Goal: Task Accomplishment & Management: Complete application form

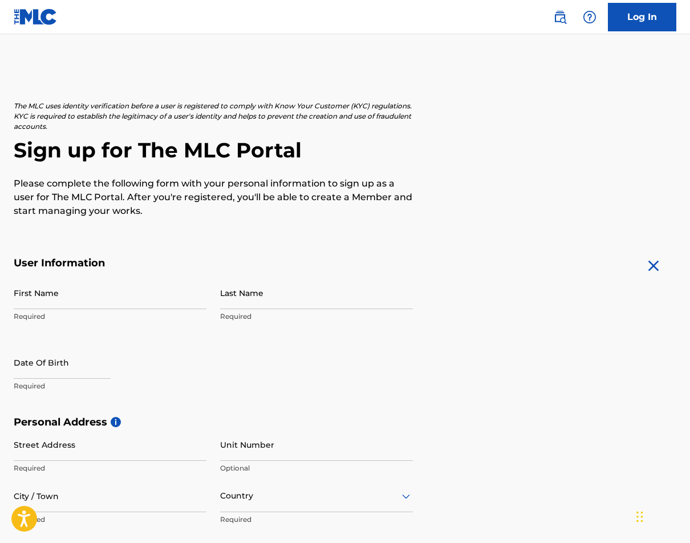
scroll to position [14, 0]
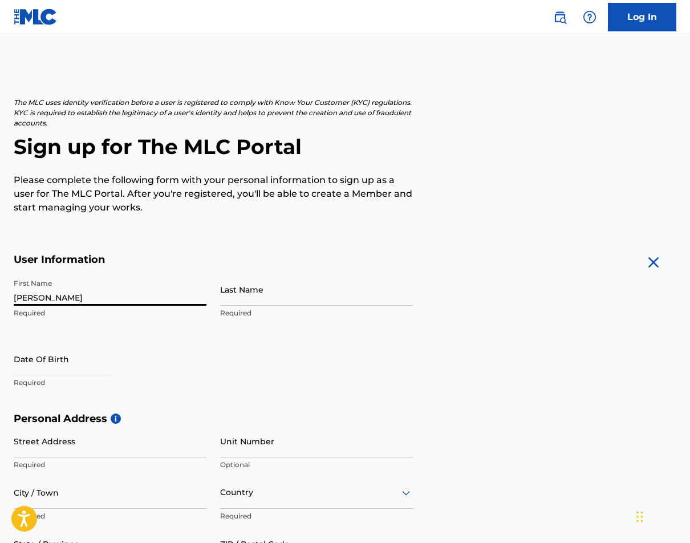
type input "[PERSON_NAME]"
select select "7"
select select "2025"
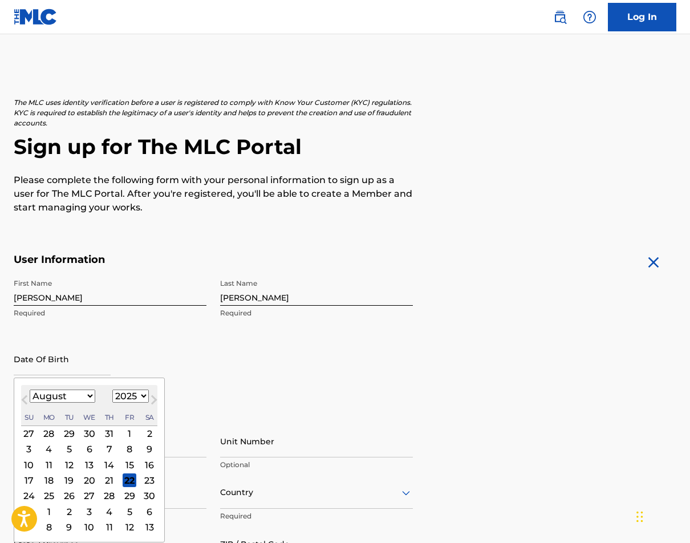
click at [54, 399] on select "January February March April May June July August September October November De…" at bounding box center [63, 395] width 66 height 13
select select "5"
select select "1977"
click at [50, 449] on div "6" at bounding box center [49, 449] width 14 height 14
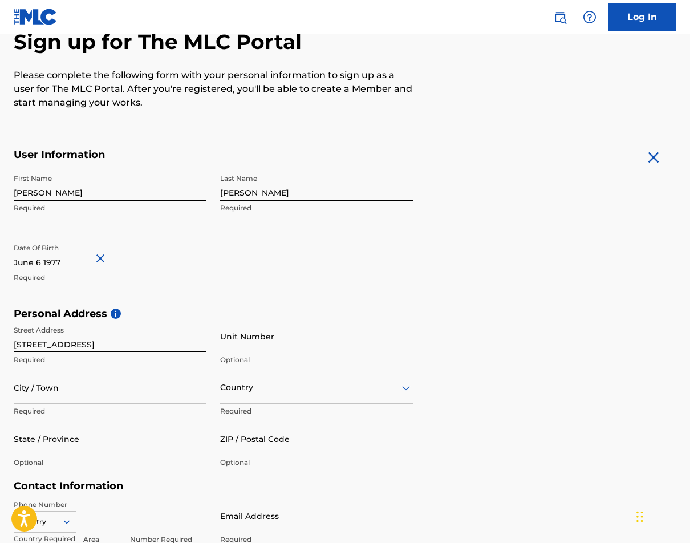
scroll to position [152, 0]
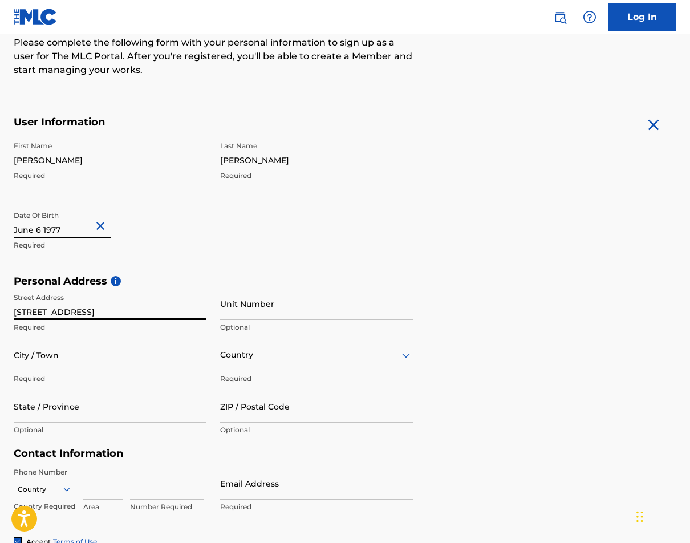
type input "[STREET_ADDRESS]"
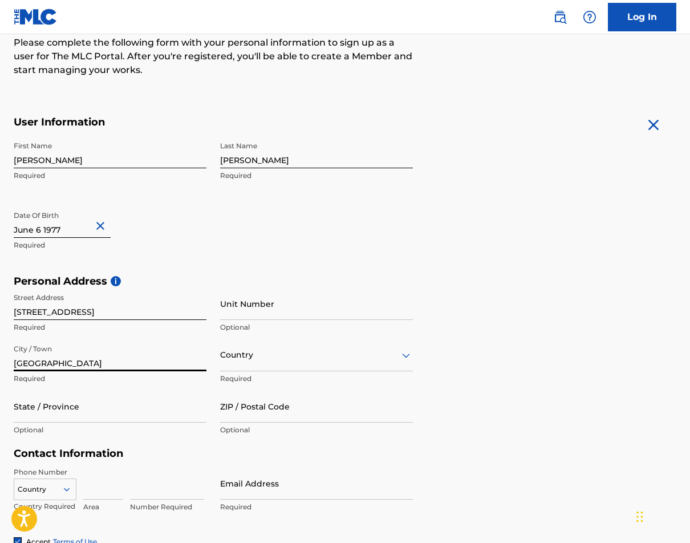
type input "[GEOGRAPHIC_DATA]"
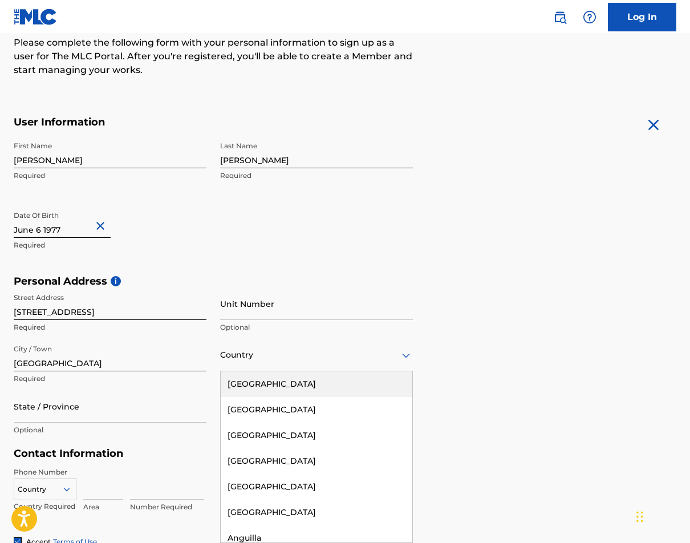
click at [238, 356] on div at bounding box center [316, 355] width 193 height 14
click at [252, 382] on div "[GEOGRAPHIC_DATA]" at bounding box center [317, 384] width 192 height 26
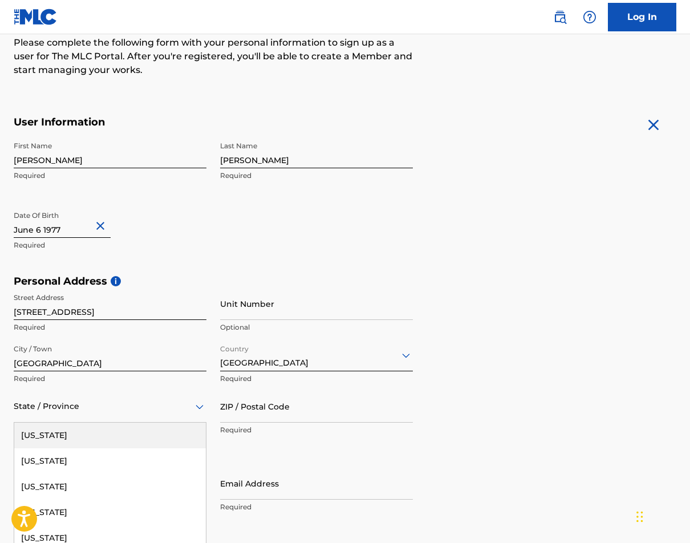
scroll to position [202, 0]
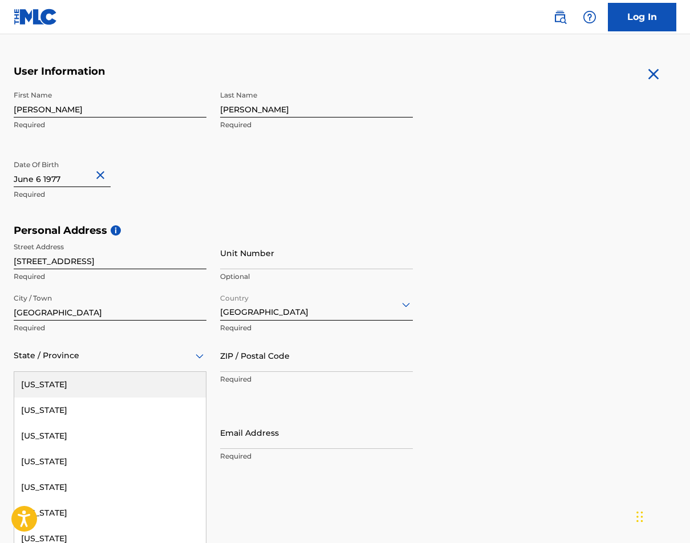
click at [124, 372] on div "[US_STATE], 1 of 57. 57 results available. Use Up and Down to choose options, p…" at bounding box center [110, 355] width 193 height 32
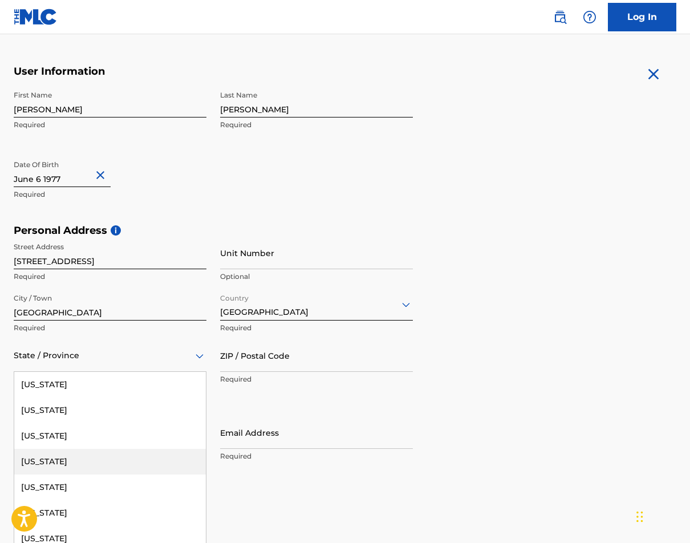
scroll to position [260, 0]
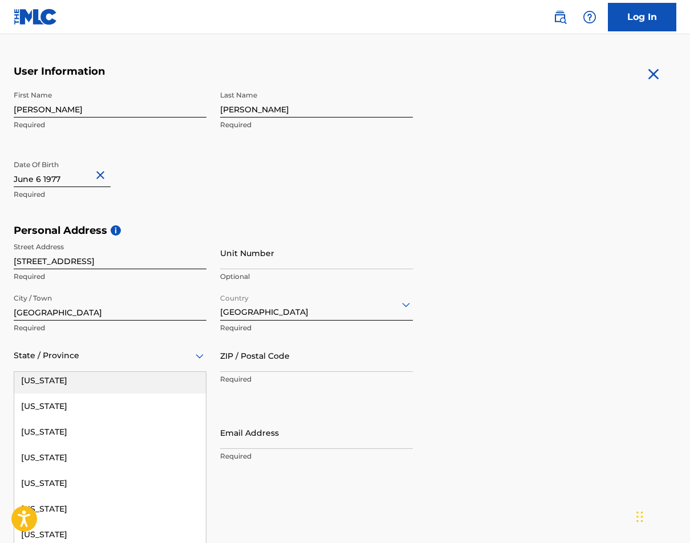
click at [67, 389] on div "[US_STATE]" at bounding box center [110, 381] width 192 height 26
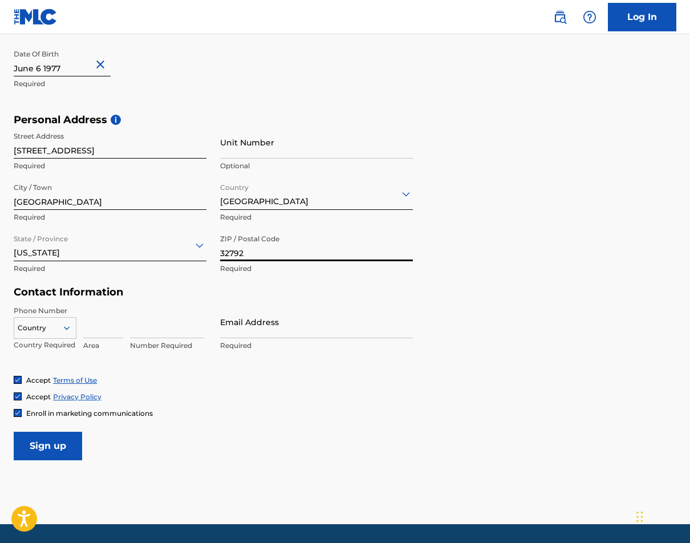
scroll to position [324, 0]
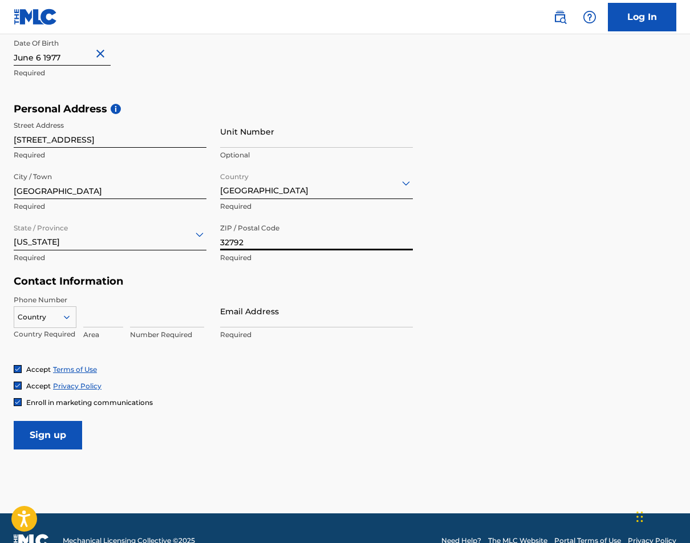
type input "32792"
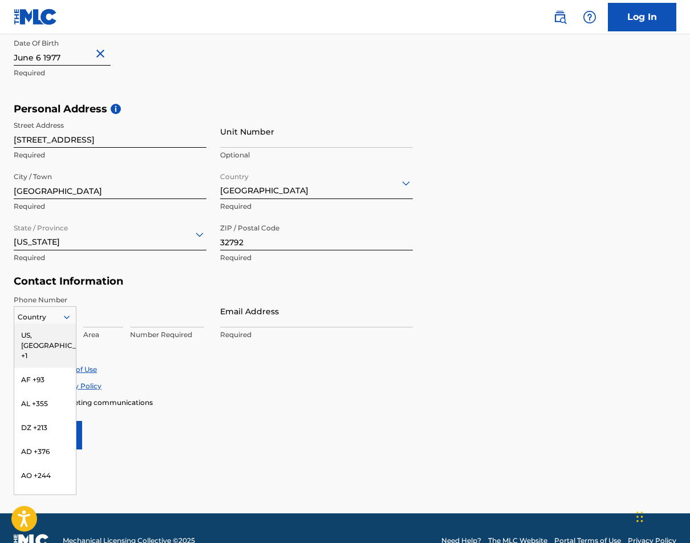
click at [72, 318] on div at bounding box center [71, 317] width 10 height 10
click at [52, 331] on div "US, [GEOGRAPHIC_DATA] +1" at bounding box center [45, 345] width 62 height 44
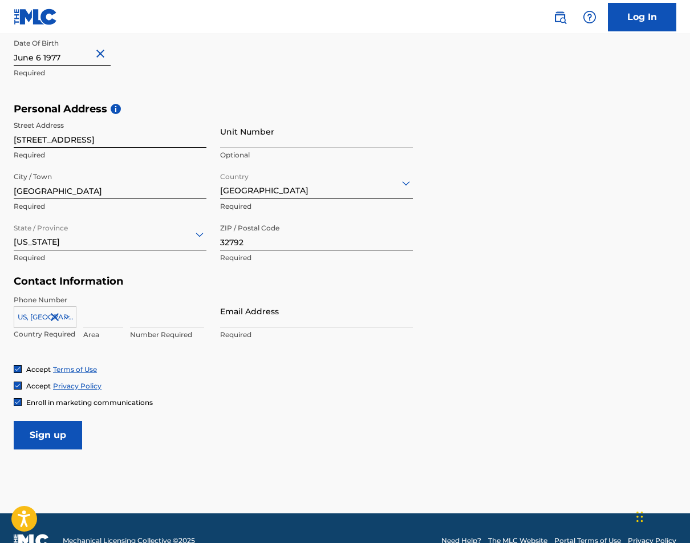
click at [105, 319] on input at bounding box center [103, 311] width 40 height 32
type input "321"
click at [202, 316] on input "4583192" at bounding box center [167, 311] width 74 height 32
type input "4583192"
type input "[EMAIL_ADDRESS][DOMAIN_NAME]"
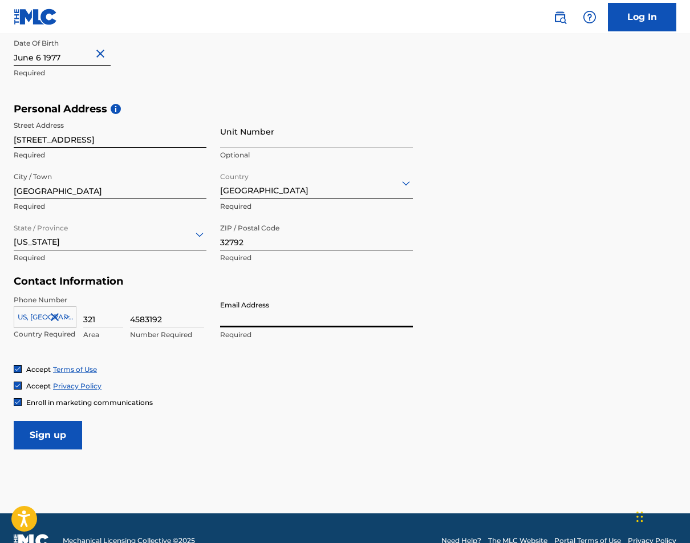
type input "[EMAIL_ADDRESS][DOMAIN_NAME]"
click at [48, 434] on input "Sign up" at bounding box center [48, 435] width 68 height 28
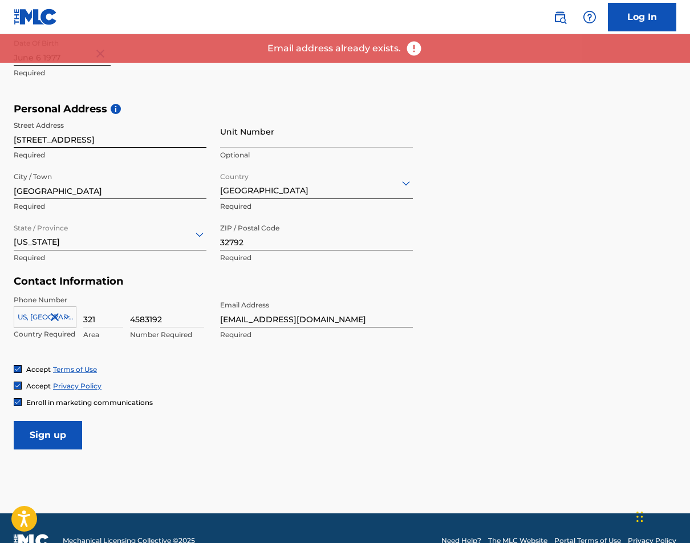
click at [618, 19] on link "Log In" at bounding box center [642, 17] width 68 height 28
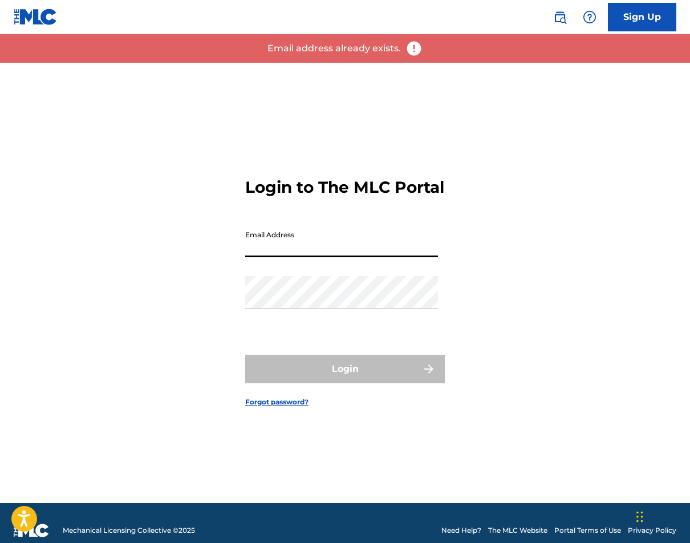
type input "[EMAIL_ADDRESS][DOMAIN_NAME]"
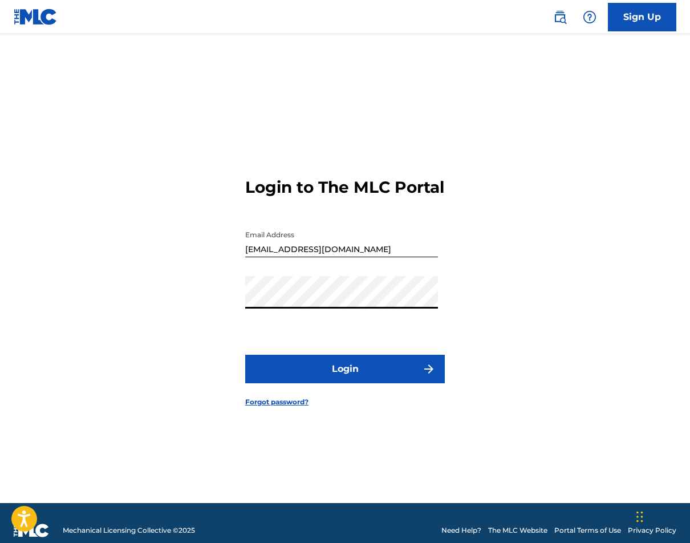
click at [345, 378] on button "Login" at bounding box center [344, 369] width 199 height 28
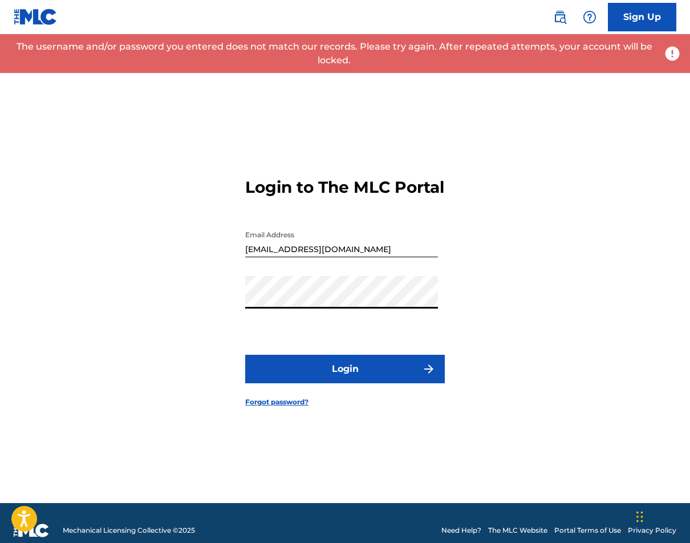
click at [345, 378] on button "Login" at bounding box center [344, 369] width 199 height 28
click at [212, 306] on div "Login to The MLC Portal Email Address [EMAIL_ADDRESS][DOMAIN_NAME] Password Log…" at bounding box center [345, 283] width 690 height 440
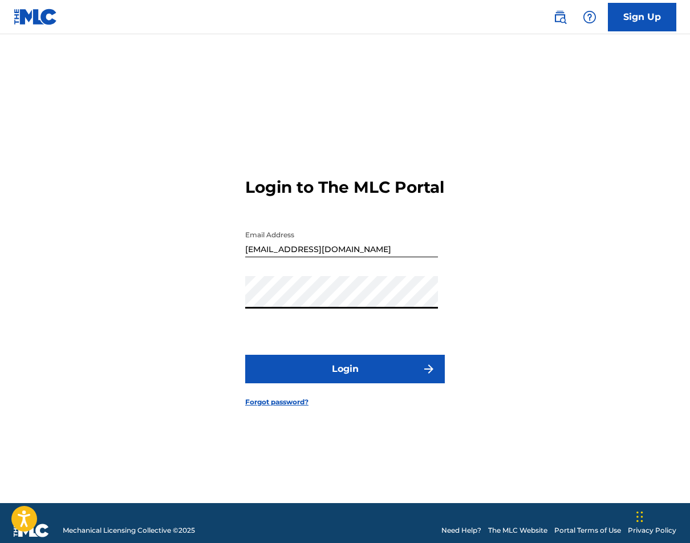
click at [345, 378] on button "Login" at bounding box center [344, 369] width 199 height 28
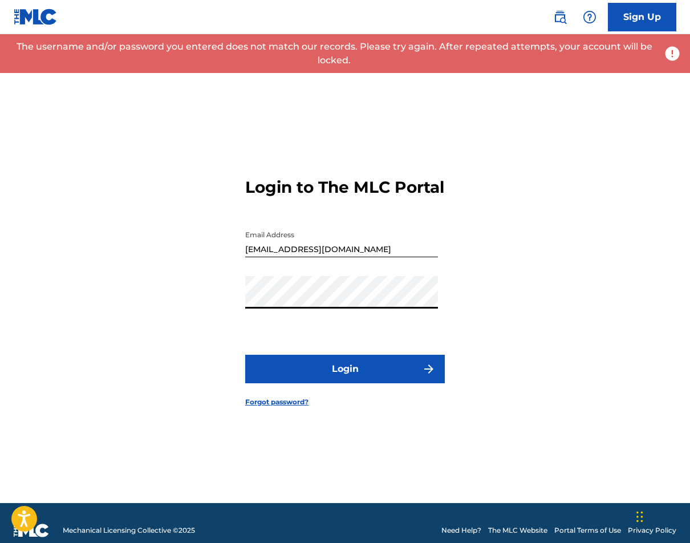
click at [345, 378] on button "Login" at bounding box center [344, 369] width 199 height 28
click at [213, 295] on div "Login to The MLC Portal Email Address [EMAIL_ADDRESS][DOMAIN_NAME] Password Log…" at bounding box center [345, 283] width 690 height 440
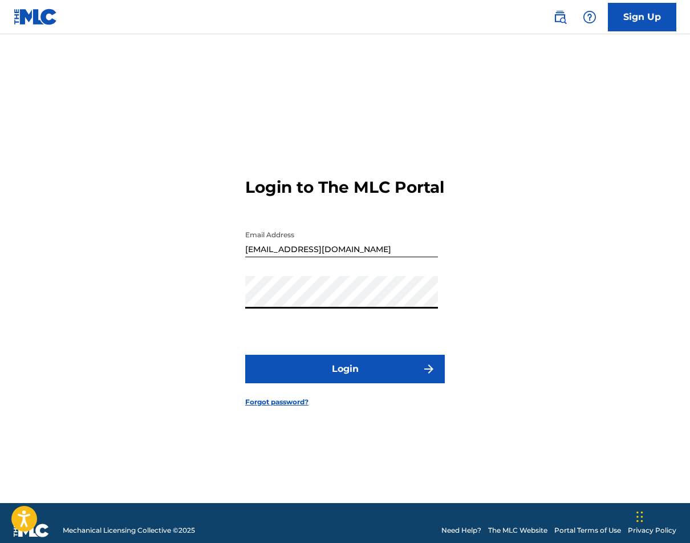
click at [345, 378] on button "Login" at bounding box center [344, 369] width 199 height 28
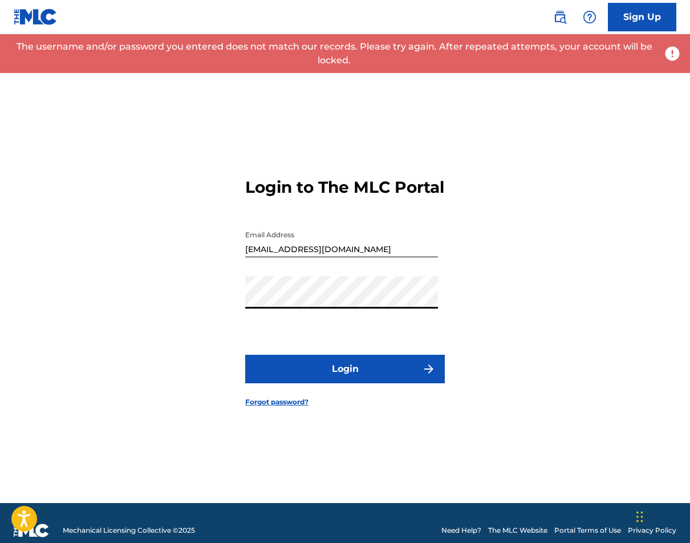
click at [231, 300] on div "Login to The MLC Portal Email Address [EMAIL_ADDRESS][DOMAIN_NAME] Password Log…" at bounding box center [345, 283] width 690 height 440
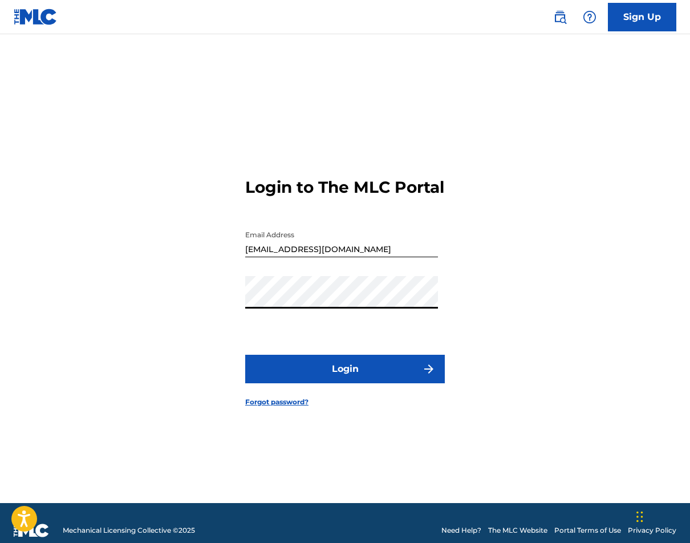
click at [345, 378] on button "Login" at bounding box center [344, 369] width 199 height 28
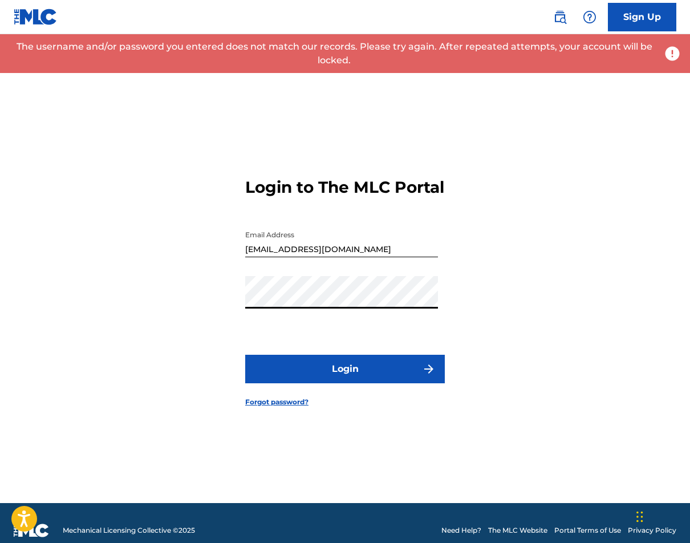
click at [280, 407] on link "Forgot password?" at bounding box center [276, 402] width 63 height 10
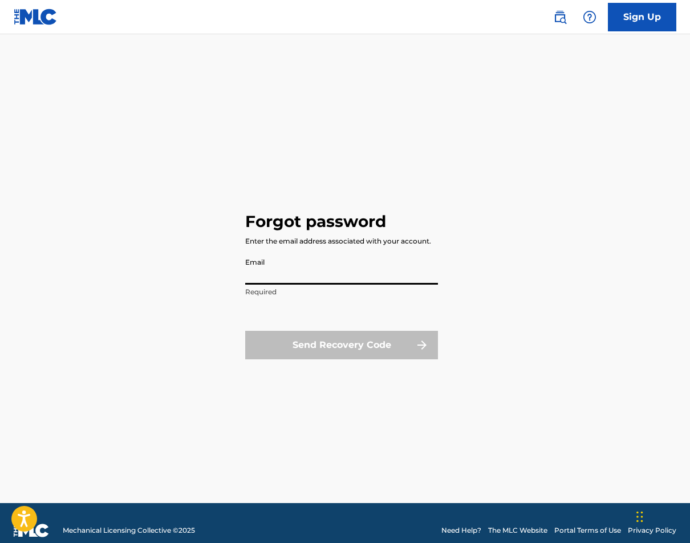
click at [277, 281] on input "Email" at bounding box center [341, 268] width 193 height 32
type input "[EMAIL_ADDRESS][DOMAIN_NAME]"
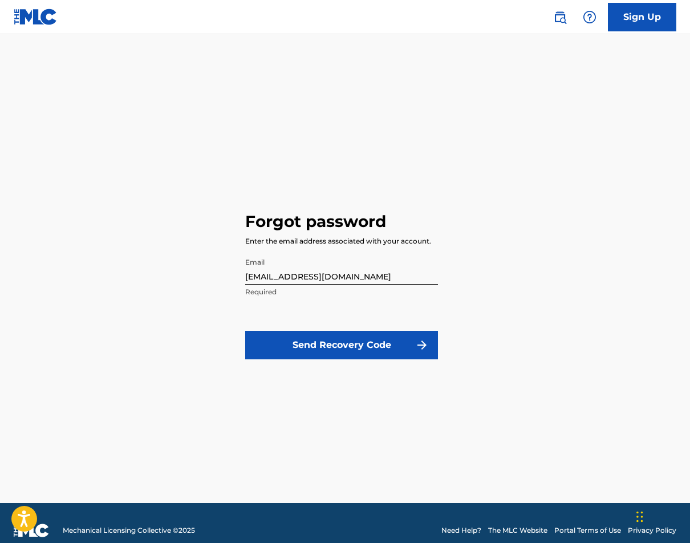
click at [307, 340] on button "Send Recovery Code" at bounding box center [341, 345] width 193 height 28
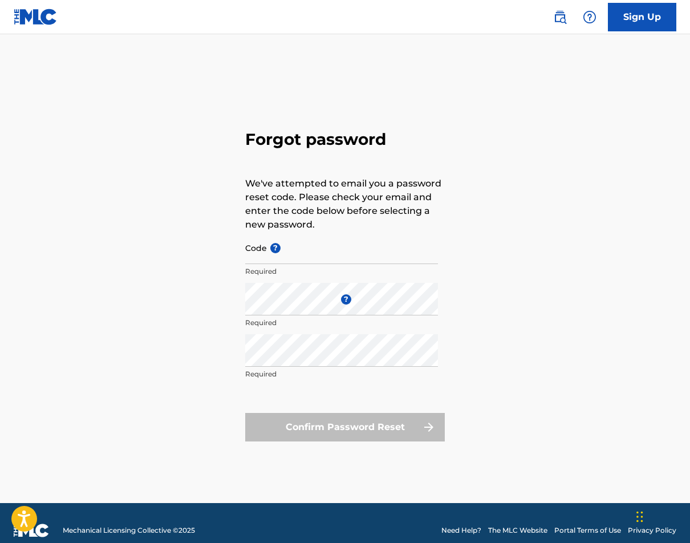
click at [298, 253] on input "Code ?" at bounding box center [341, 247] width 193 height 32
paste input "FP_b2b41778cb7dd54236b66ad6bee1"
type input "FP_b2b41778cb7dd54236b66ad6bee1"
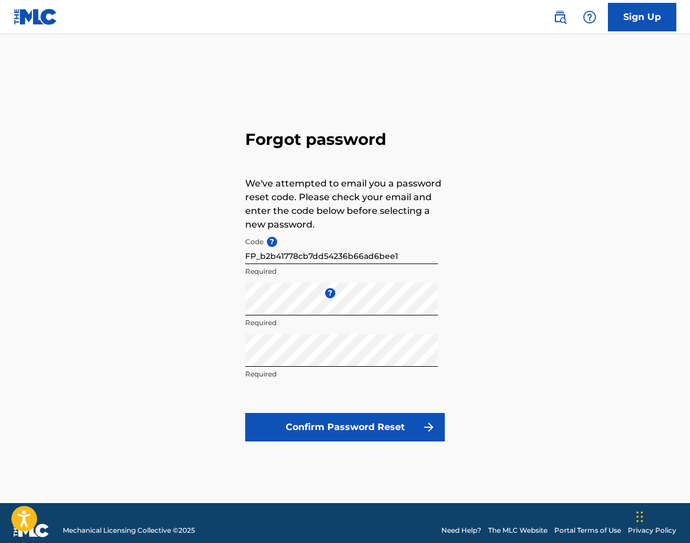
click at [320, 421] on button "Confirm Password Reset" at bounding box center [344, 427] width 199 height 28
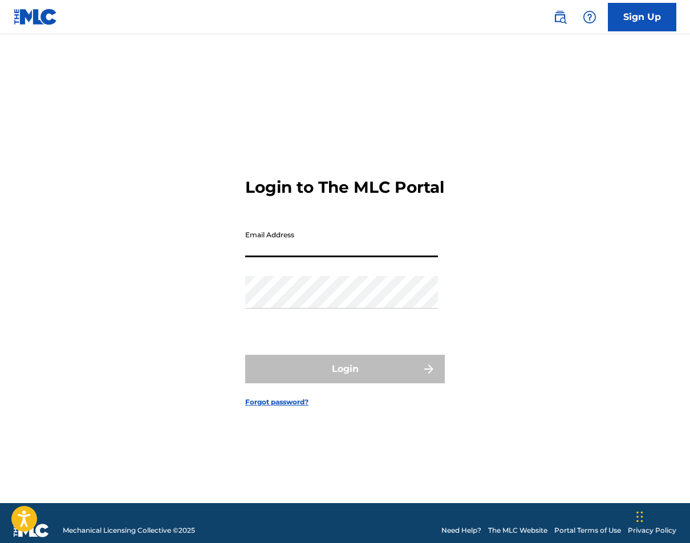
type input "m"
type input "[EMAIL_ADDRESS][DOMAIN_NAME]"
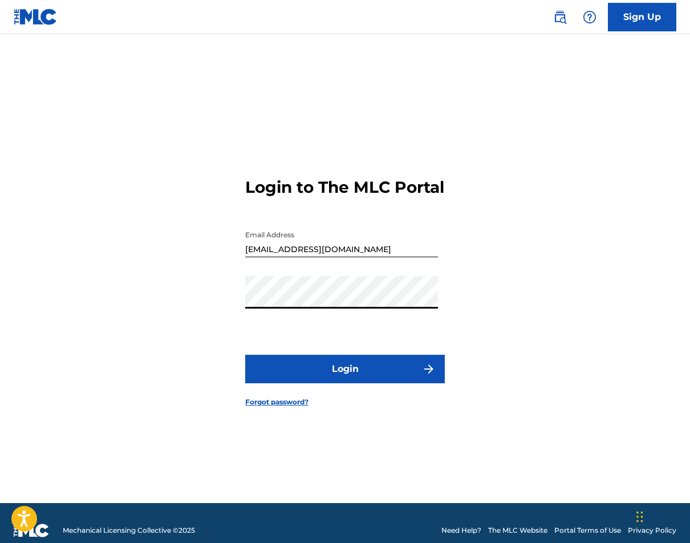
click at [327, 378] on button "Login" at bounding box center [344, 369] width 199 height 28
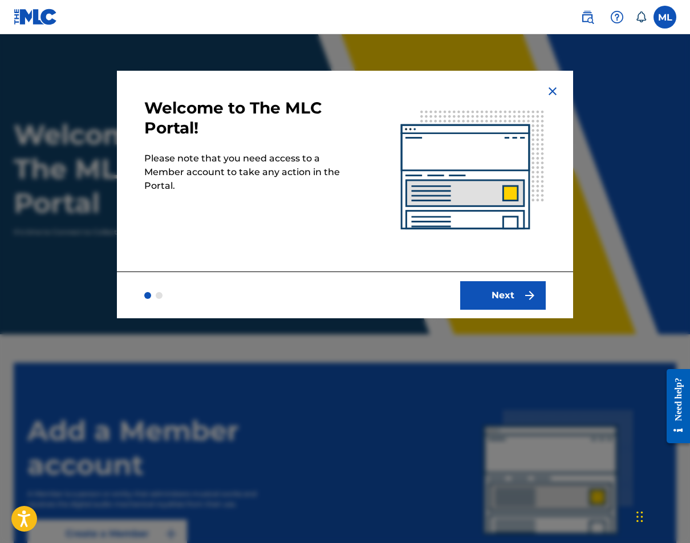
click at [478, 282] on button "Next" at bounding box center [502, 295] width 85 height 28
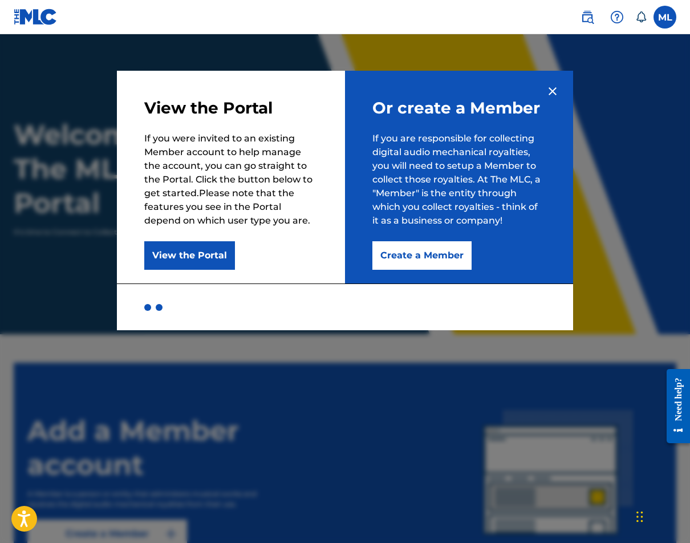
click at [412, 247] on button "Create a Member" at bounding box center [421, 255] width 99 height 28
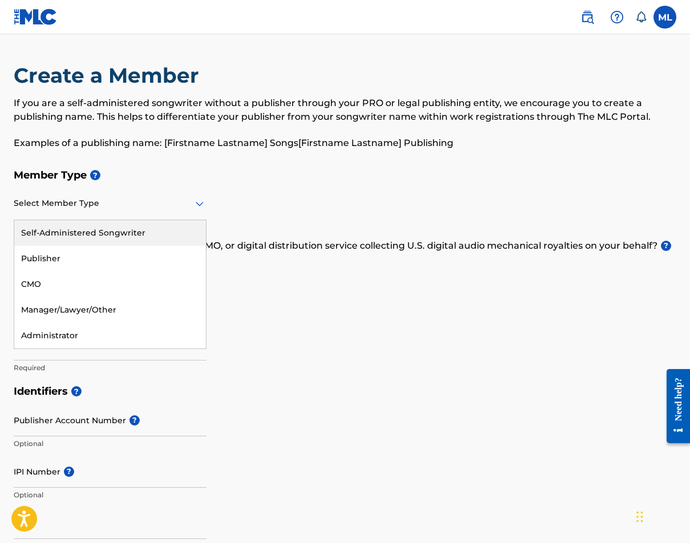
click at [206, 206] on icon at bounding box center [200, 204] width 14 height 14
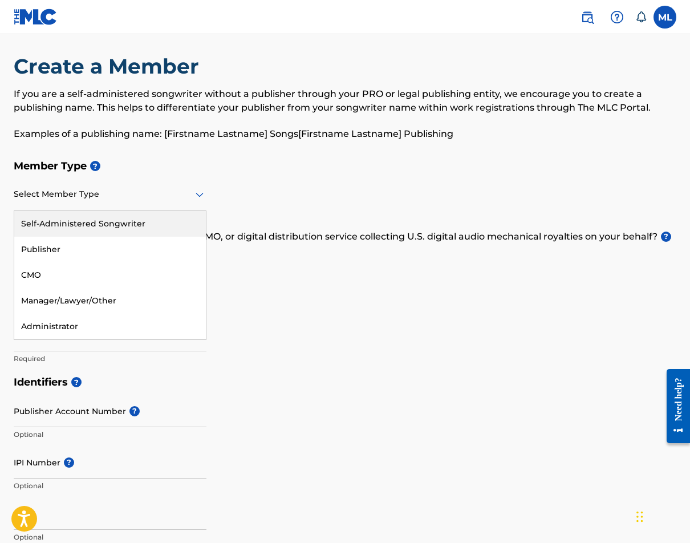
scroll to position [36, 0]
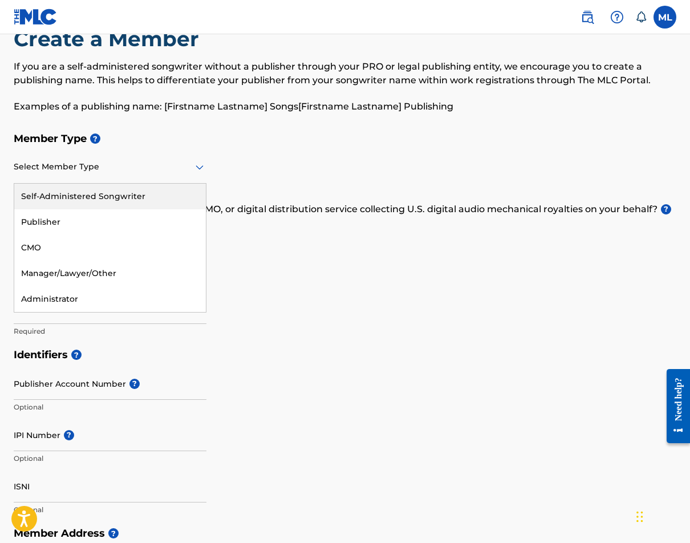
click at [294, 233] on div "Member Type ? Self-Administered Songwriter, 1 of 5. 5 results available. Use Up…" at bounding box center [345, 235] width 662 height 216
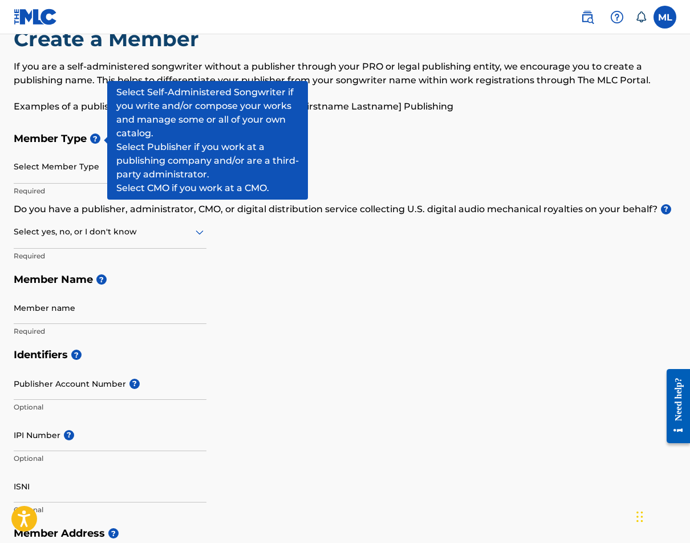
click at [95, 139] on span "?" at bounding box center [95, 138] width 10 height 10
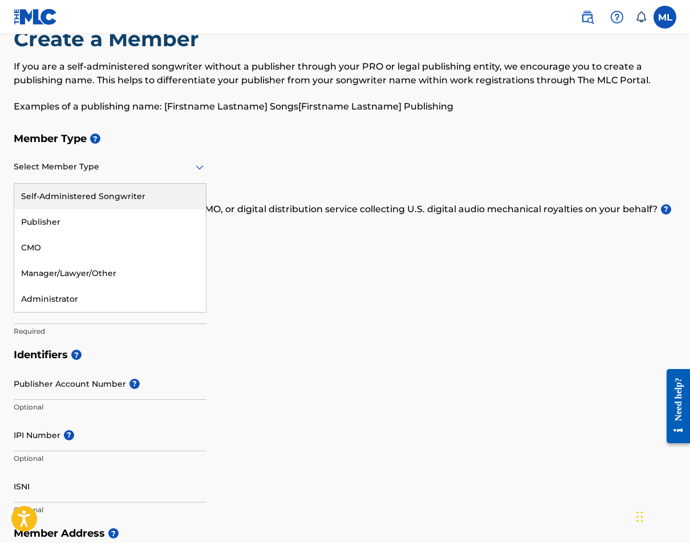
click at [73, 168] on div at bounding box center [110, 167] width 193 height 14
click at [77, 188] on div "Self-Administered Songwriter" at bounding box center [110, 197] width 192 height 26
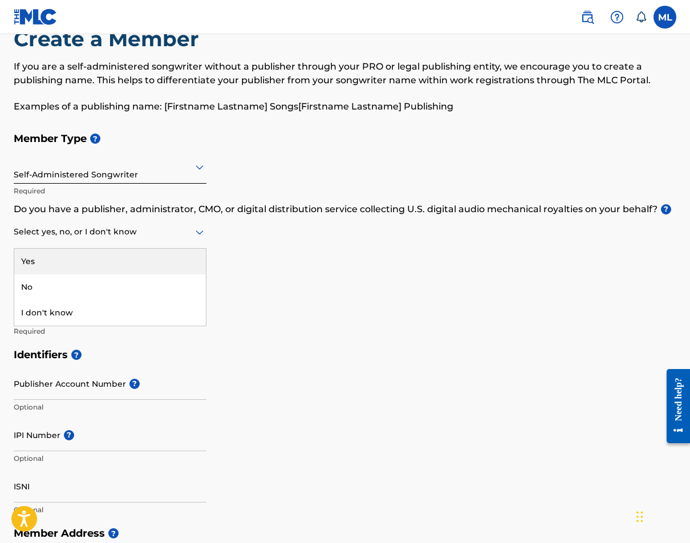
click at [187, 233] on div at bounding box center [110, 232] width 193 height 14
click at [139, 261] on div "Yes" at bounding box center [110, 262] width 192 height 26
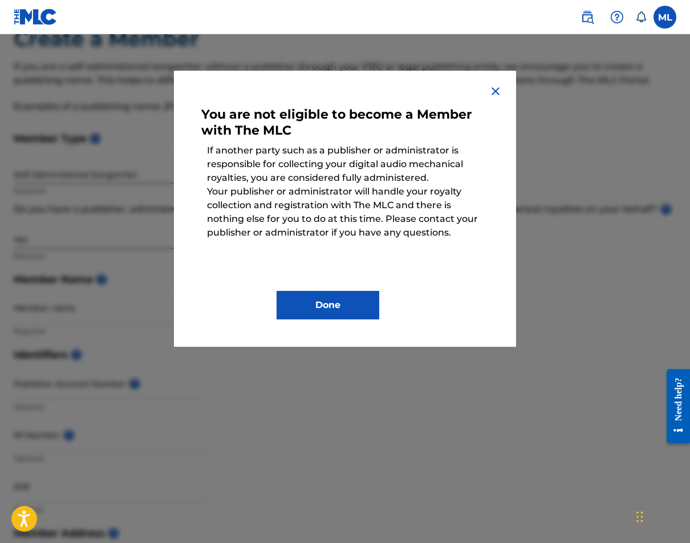
click at [496, 88] on img at bounding box center [495, 91] width 14 height 14
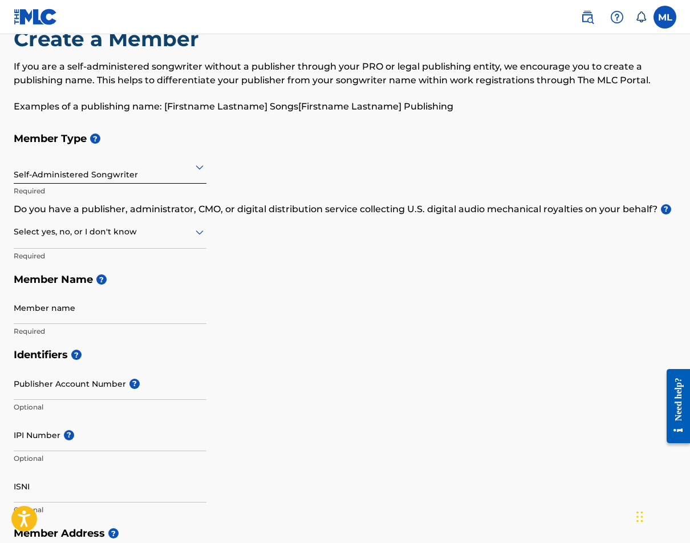
click at [190, 233] on div at bounding box center [110, 232] width 193 height 14
click at [113, 304] on div "I don't know" at bounding box center [110, 313] width 192 height 26
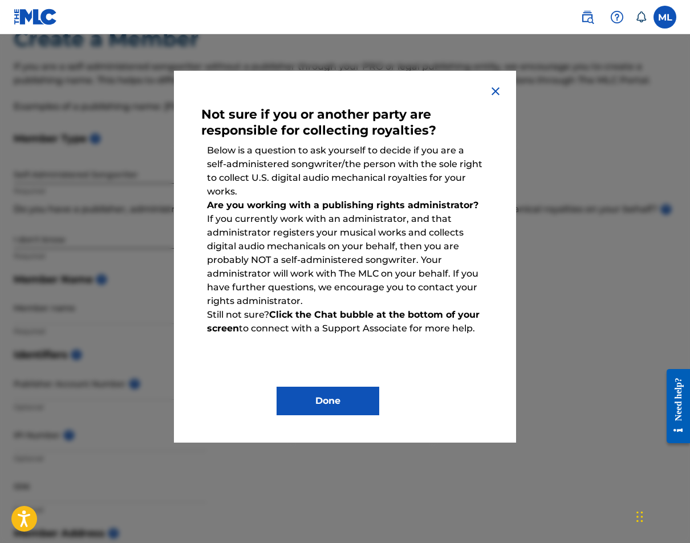
click at [356, 394] on button "Done" at bounding box center [327, 400] width 103 height 28
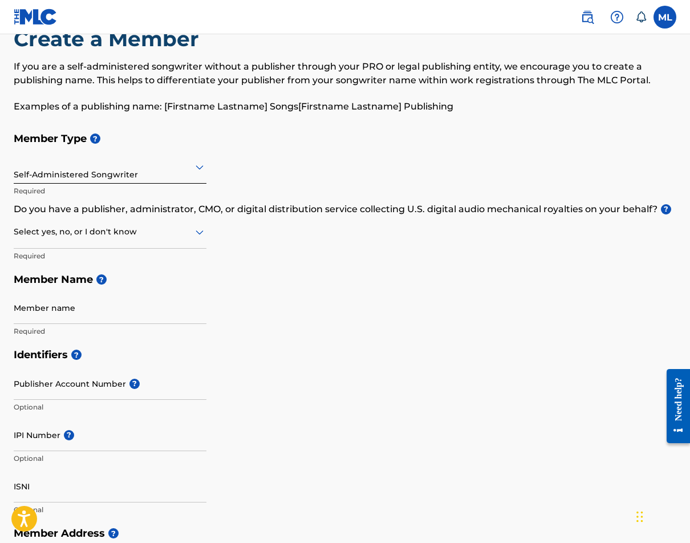
click at [379, 318] on div "Member Type ? Self-Administered Songwriter Required Do you have a publisher, ad…" at bounding box center [345, 235] width 662 height 216
click at [667, 59] on div "Create a Member If you are a self-administered songwriter without a publisher t…" at bounding box center [345, 76] width 662 height 100
click at [140, 237] on div at bounding box center [110, 232] width 193 height 14
click at [117, 282] on div "No" at bounding box center [110, 287] width 192 height 26
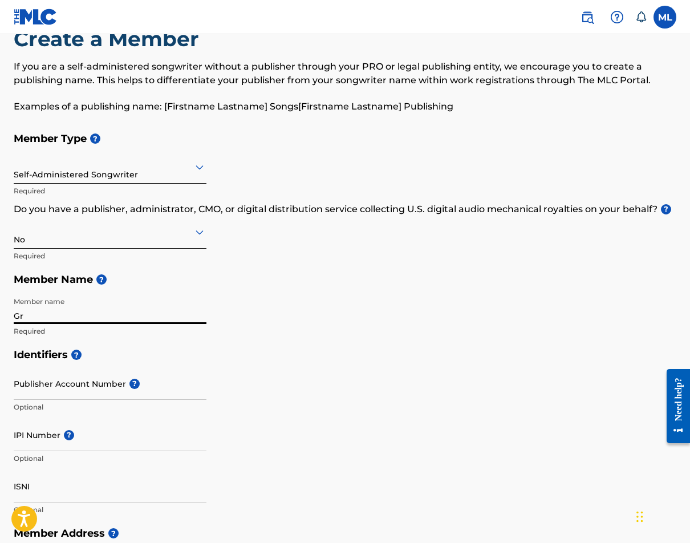
type input "G"
type input "[PERSON_NAME]"
click at [191, 349] on h5 "Identifiers ?" at bounding box center [345, 355] width 662 height 25
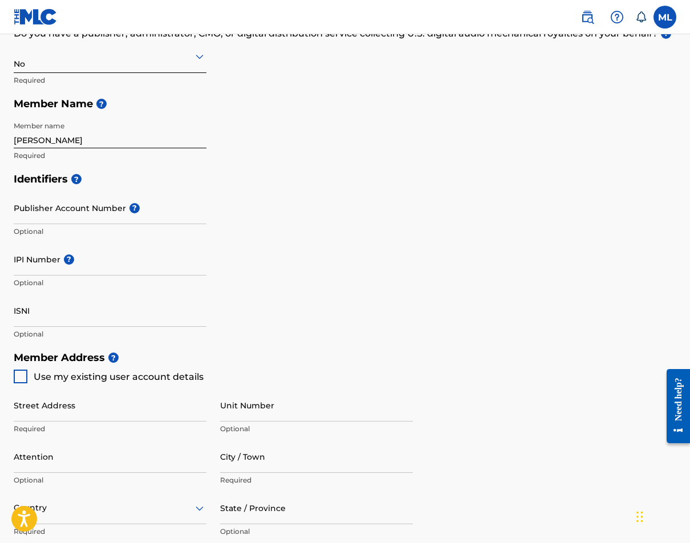
scroll to position [239, 0]
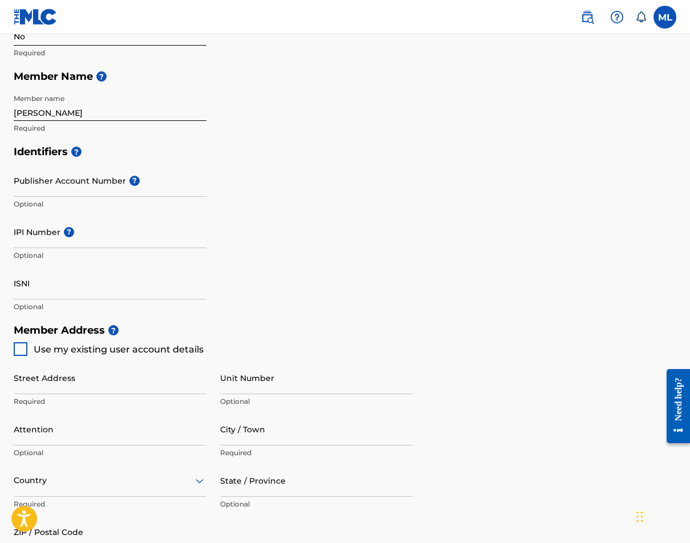
click at [312, 289] on div "Identifiers ? Publisher Account Number ? Optional IPI Number ? Optional ISNI Op…" at bounding box center [345, 229] width 662 height 178
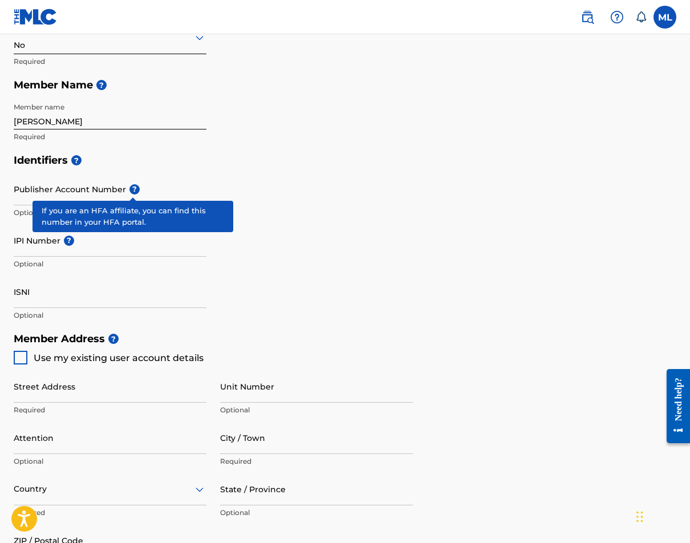
scroll to position [233, 0]
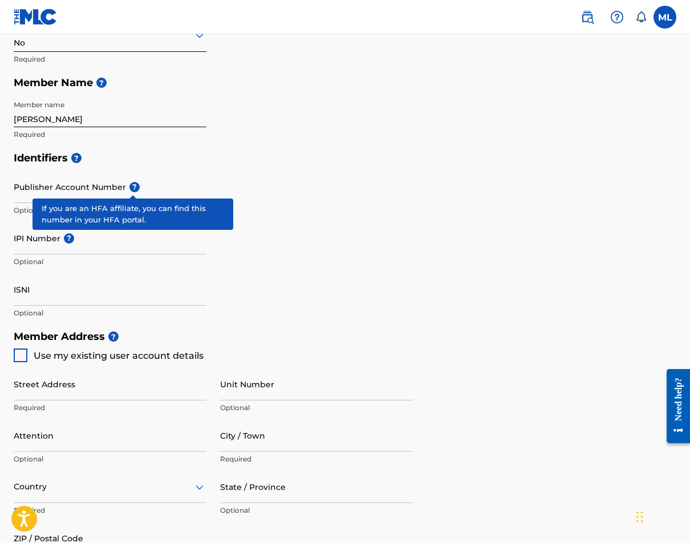
click at [17, 353] on div at bounding box center [21, 355] width 14 height 14
type input "[STREET_ADDRESS]"
type input "[GEOGRAPHIC_DATA]"
type input "32792"
type input "321"
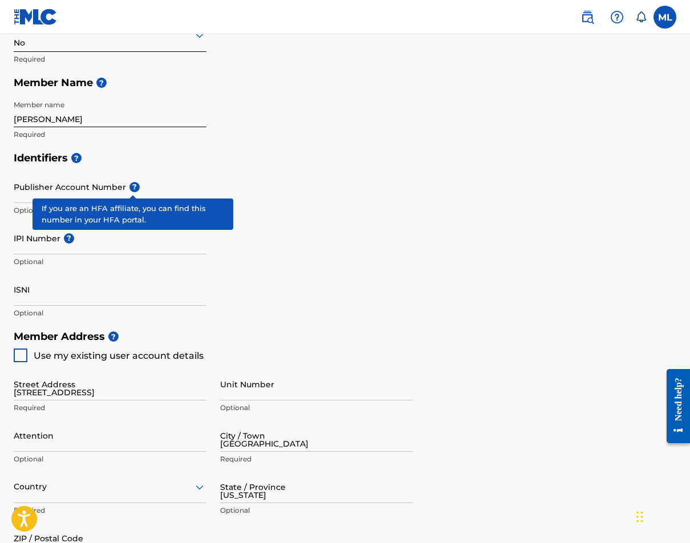
type input "4583192"
type input "[EMAIL_ADDRESS][DOMAIN_NAME]"
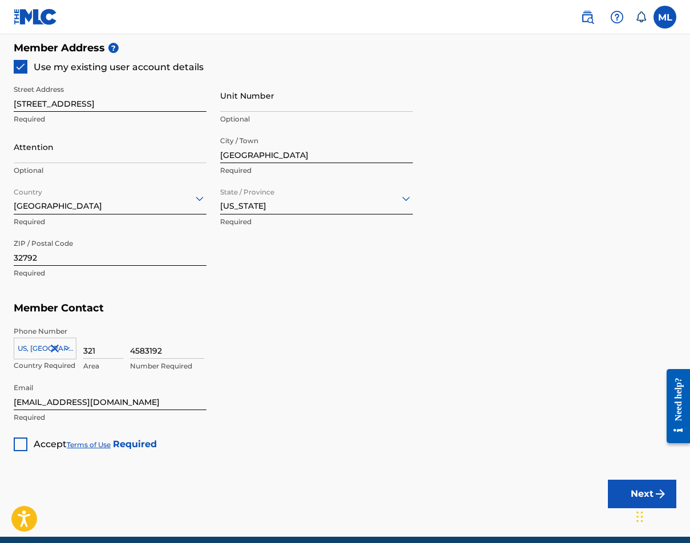
scroll to position [568, 0]
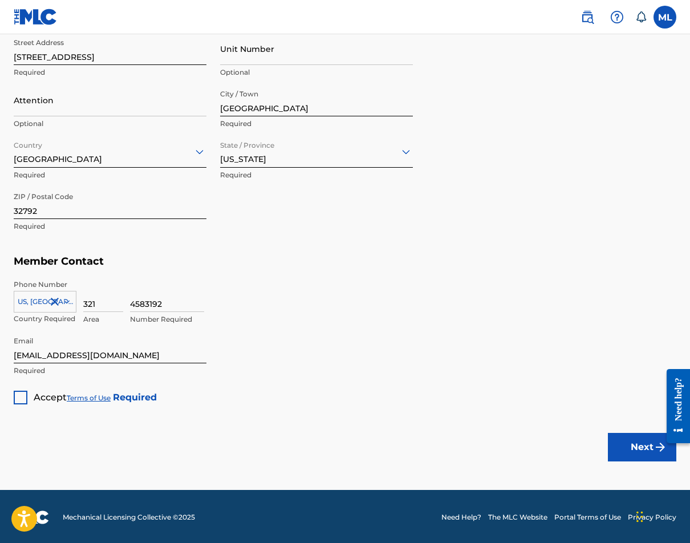
click at [19, 394] on div at bounding box center [21, 397] width 14 height 14
click at [618, 445] on button "Next" at bounding box center [642, 447] width 68 height 28
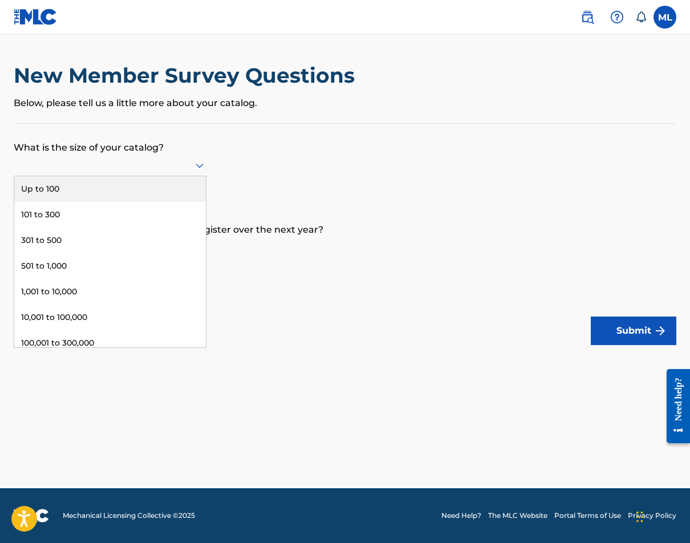
click at [178, 172] on div at bounding box center [110, 165] width 193 height 14
click at [155, 202] on div "Up to 100" at bounding box center [110, 189] width 192 height 26
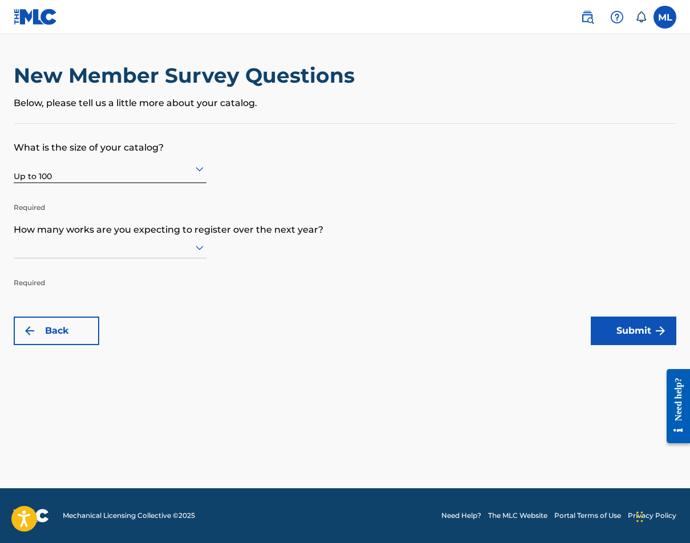
click at [197, 250] on icon at bounding box center [199, 248] width 8 height 5
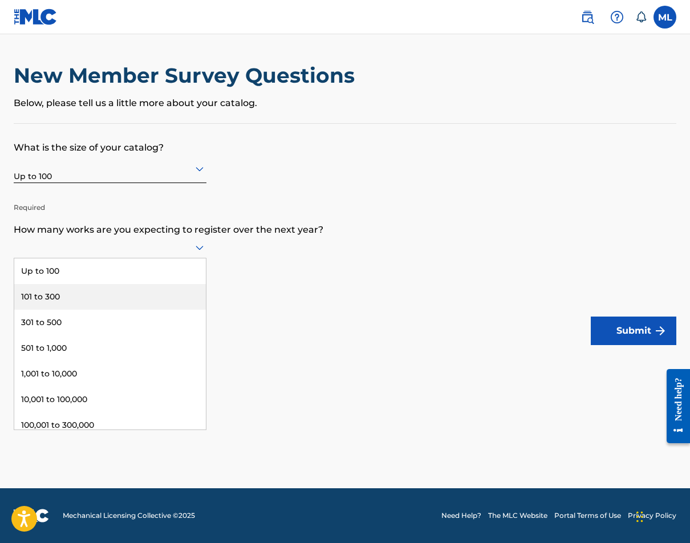
click at [130, 302] on div "101 to 300" at bounding box center [110, 297] width 192 height 26
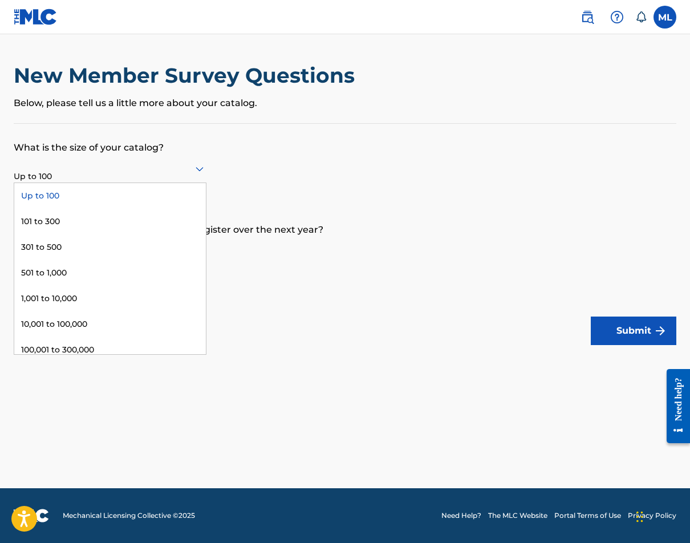
click at [192, 162] on div "Up to 100" at bounding box center [110, 168] width 193 height 28
click at [121, 233] on div "101 to 300" at bounding box center [110, 222] width 192 height 26
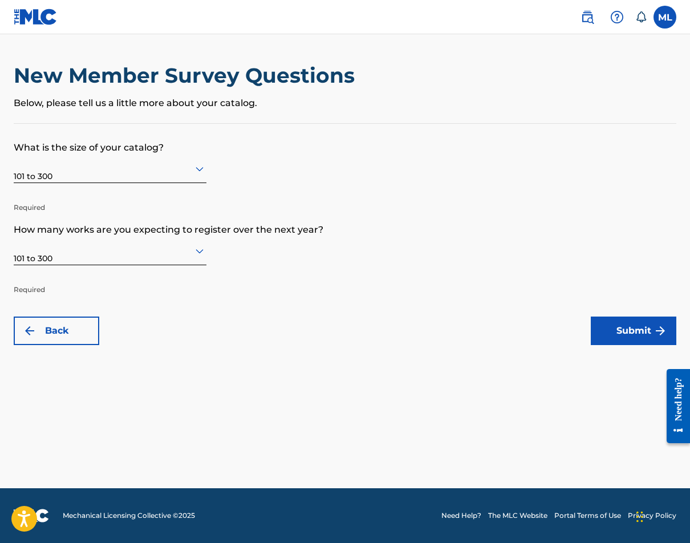
click at [610, 331] on button "Submit" at bounding box center [632, 330] width 85 height 28
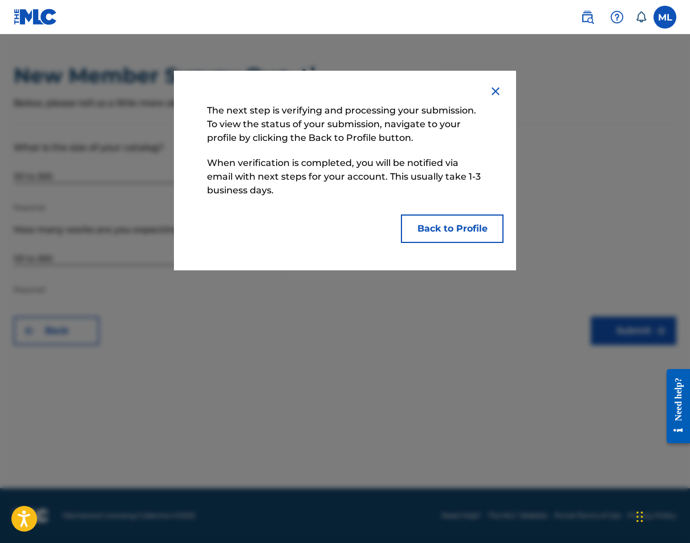
click at [432, 223] on button "Back to Profile" at bounding box center [452, 228] width 103 height 28
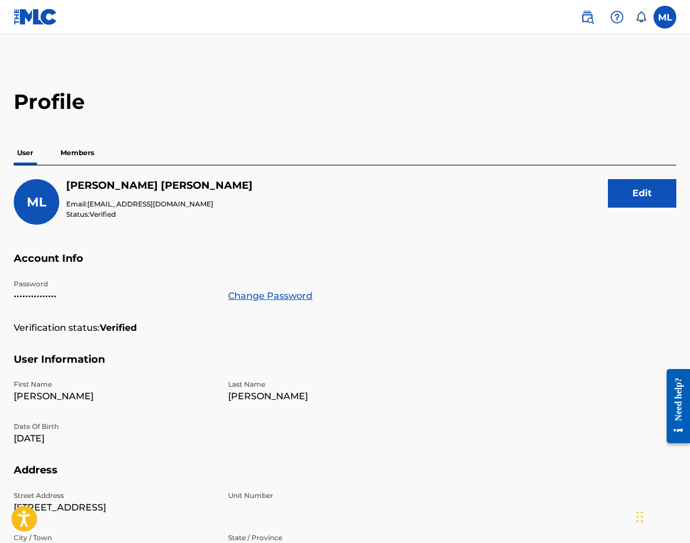
click at [62, 150] on p "Members" at bounding box center [77, 153] width 40 height 24
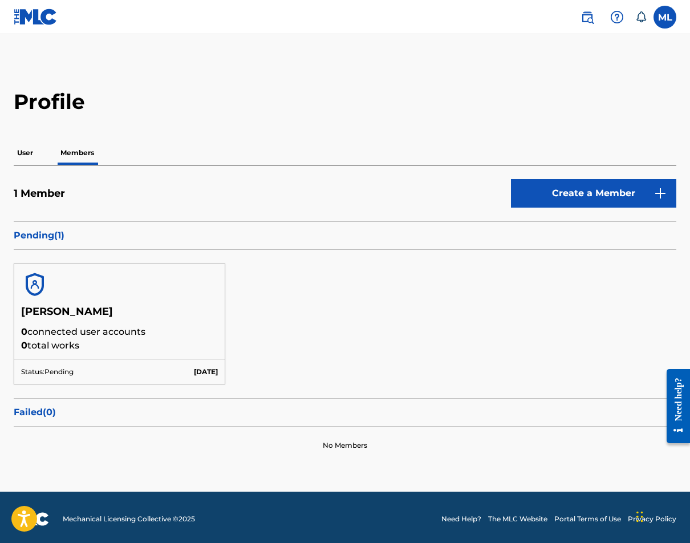
click at [30, 231] on p "Pending ( 1 )" at bounding box center [345, 236] width 662 height 14
click at [44, 238] on p "Pending ( 1 )" at bounding box center [345, 236] width 662 height 14
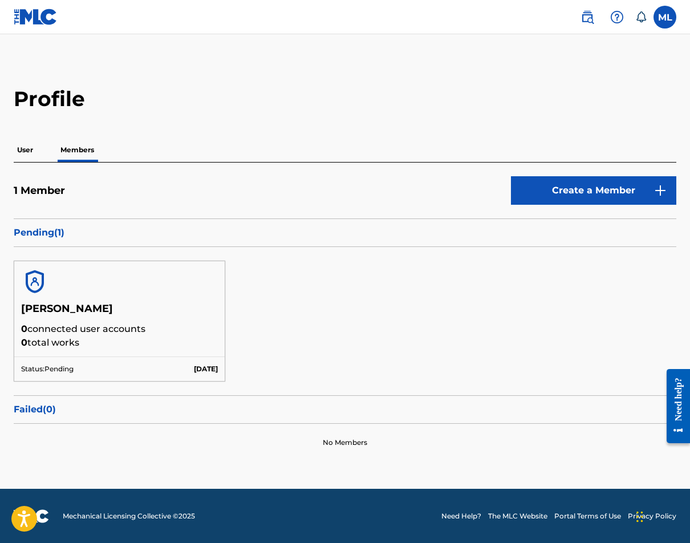
click at [84, 364] on div "Status: Pending [DATE]" at bounding box center [119, 368] width 210 height 25
click at [26, 153] on p "User" at bounding box center [25, 150] width 23 height 24
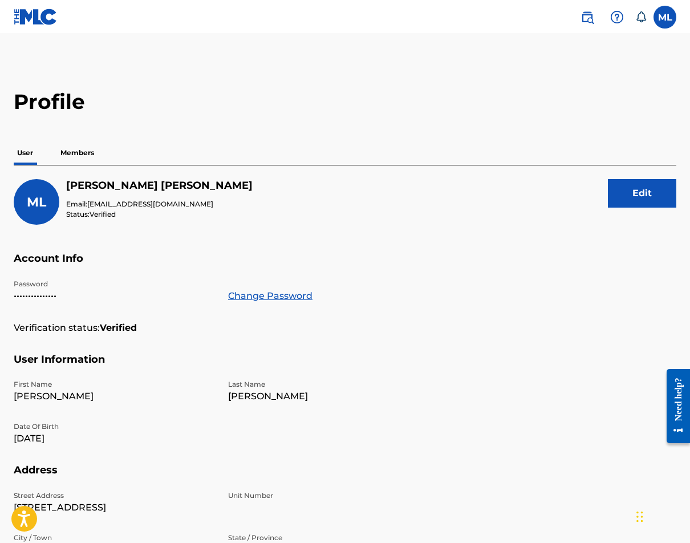
click at [593, 18] on img at bounding box center [587, 17] width 14 height 14
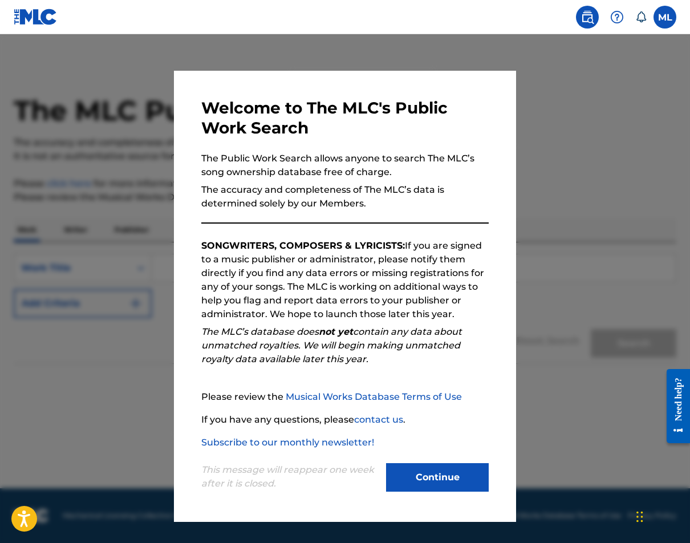
click at [434, 480] on button "Continue" at bounding box center [437, 477] width 103 height 28
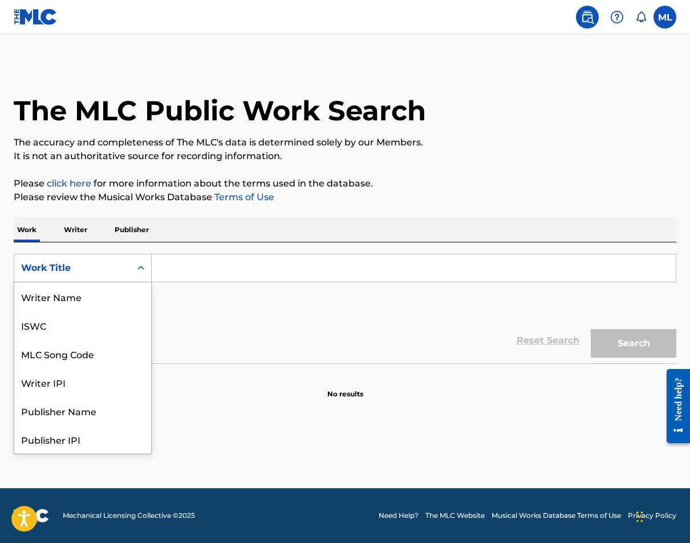
click at [116, 268] on div "Work Title" at bounding box center [72, 268] width 103 height 14
click at [67, 328] on div "Writer IPI" at bounding box center [82, 325] width 137 height 28
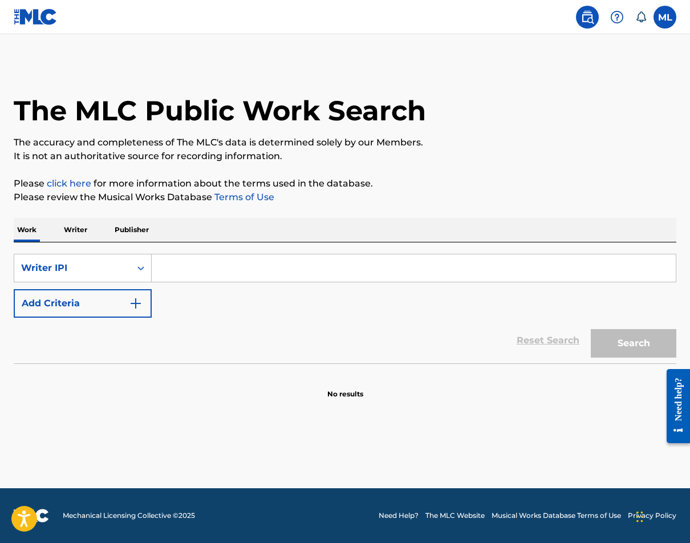
click at [194, 264] on input "Search Form" at bounding box center [414, 267] width 524 height 27
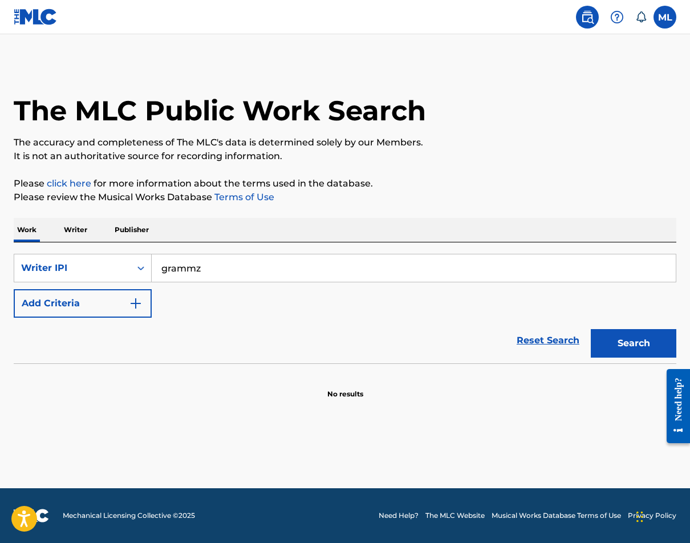
type input "grammz"
click at [634, 360] on div "Search" at bounding box center [630, 340] width 91 height 46
click at [634, 353] on button "Search" at bounding box center [632, 343] width 85 height 28
click at [606, 347] on button "Search" at bounding box center [632, 343] width 85 height 28
drag, startPoint x: 231, startPoint y: 272, endPoint x: 139, endPoint y: 262, distance: 93.5
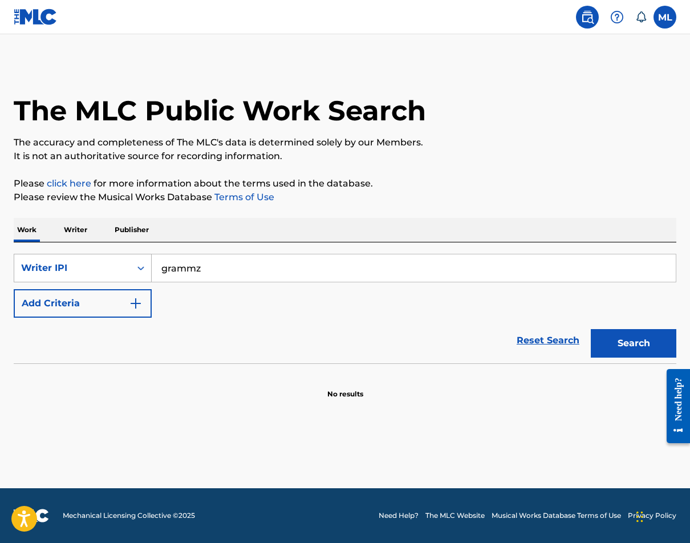
click at [139, 262] on div "SearchWithCriteria41b74542-3ef2-4610-8dd1-daf60cbdaf91 Writer [PERSON_NAME]" at bounding box center [345, 268] width 662 height 28
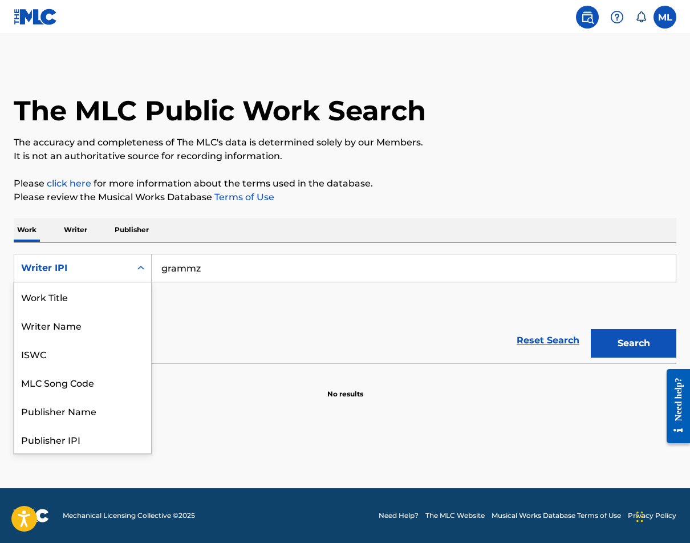
click at [86, 265] on div "Writer IPI" at bounding box center [72, 268] width 103 height 14
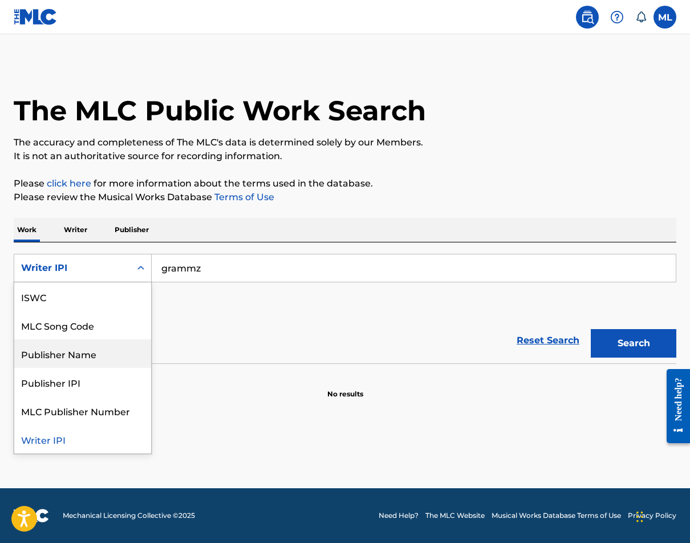
click at [81, 345] on div "Publisher Name" at bounding box center [82, 353] width 137 height 28
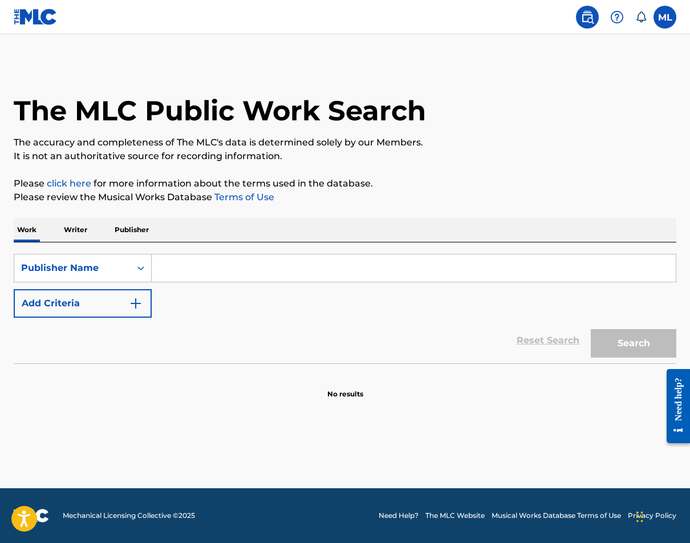
click at [185, 270] on input "Search Form" at bounding box center [414, 267] width 524 height 27
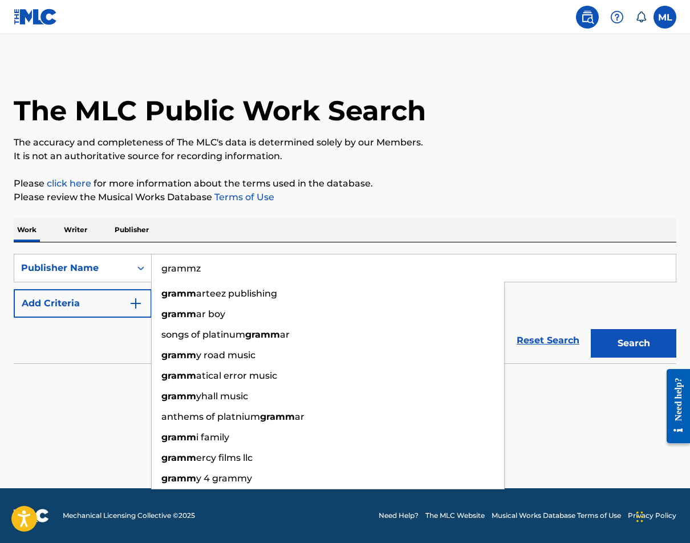
type input "grammz"
click at [633, 343] on button "Search" at bounding box center [632, 343] width 85 height 28
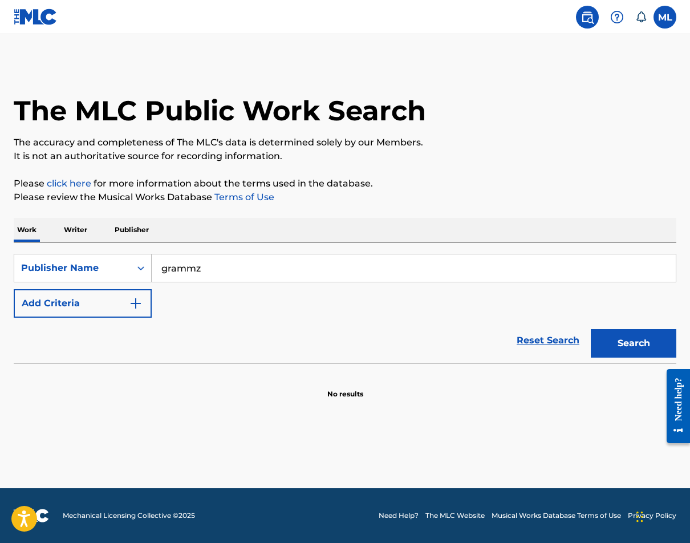
click at [104, 294] on button "Add Criteria" at bounding box center [83, 303] width 138 height 28
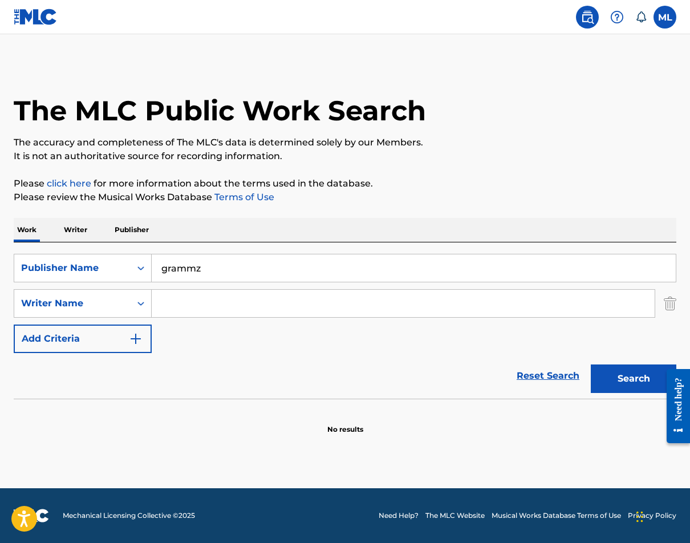
drag, startPoint x: 219, startPoint y: 263, endPoint x: 164, endPoint y: 253, distance: 56.2
click at [164, 253] on div "SearchWithCriteriabe6f225f-ec1a-4a79-986d-9e42ce682f12 Publisher Name grammz Se…" at bounding box center [345, 320] width 662 height 156
click at [182, 305] on input "Search Form" at bounding box center [403, 303] width 503 height 27
click at [278, 307] on input "grammz" at bounding box center [403, 303] width 503 height 27
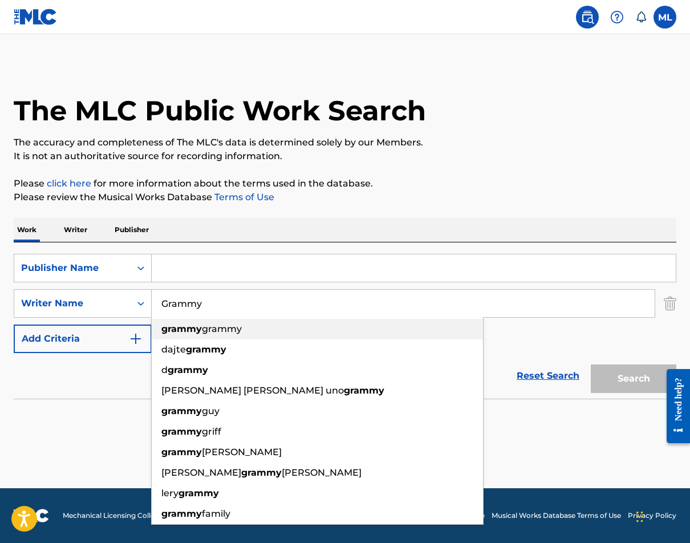
type input "grammz"
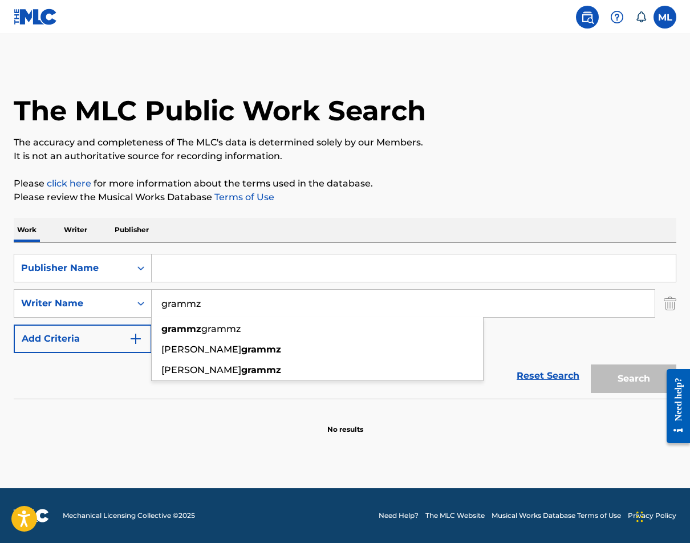
click at [288, 439] on main "The MLC Public Work Search The accuracy and completeness of The MLC's data is d…" at bounding box center [345, 261] width 690 height 454
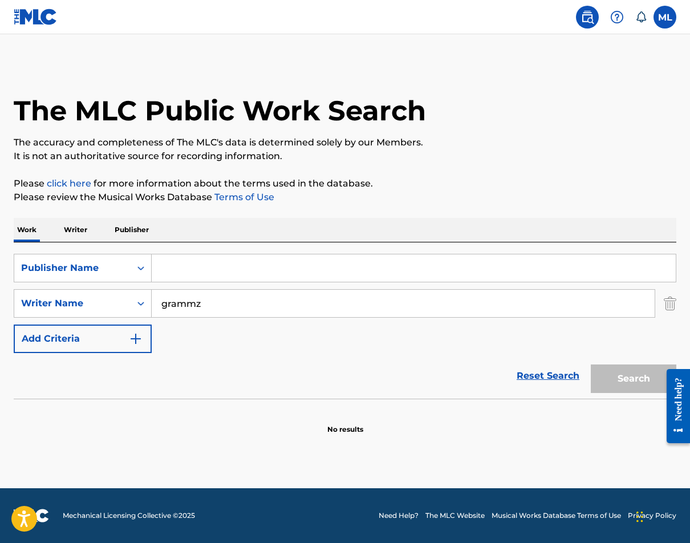
click at [195, 259] on input "Search Form" at bounding box center [414, 267] width 524 height 27
click at [79, 233] on p "Writer" at bounding box center [75, 230] width 30 height 24
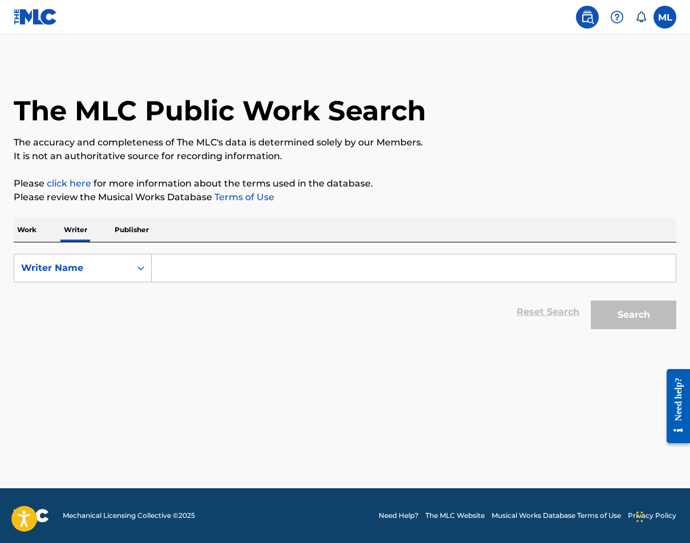
click at [236, 263] on input "Search Form" at bounding box center [414, 267] width 524 height 27
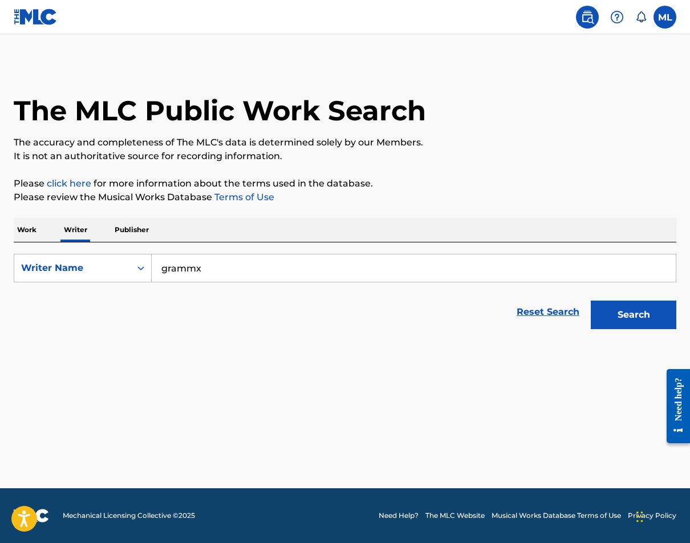
click at [633, 315] on button "Search" at bounding box center [632, 314] width 85 height 28
type input "Grammz"
click at [291, 449] on main "The MLC Public Work Search The accuracy and completeness of The MLC's data is d…" at bounding box center [345, 261] width 690 height 454
click at [629, 313] on button "Search" at bounding box center [632, 314] width 85 height 28
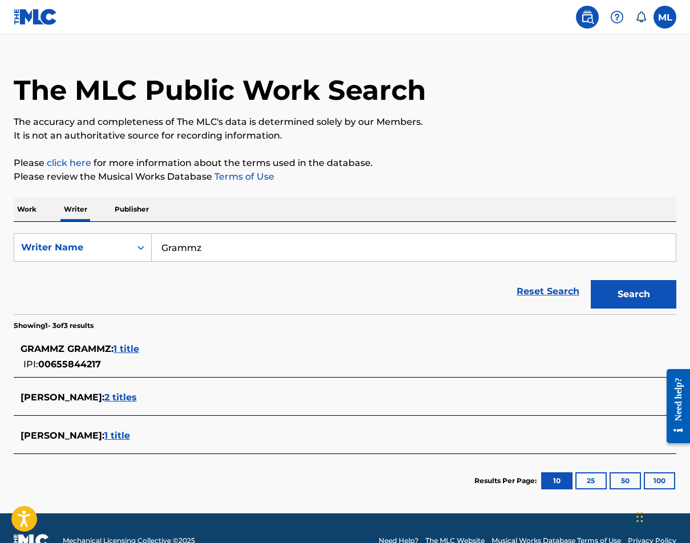
scroll to position [46, 0]
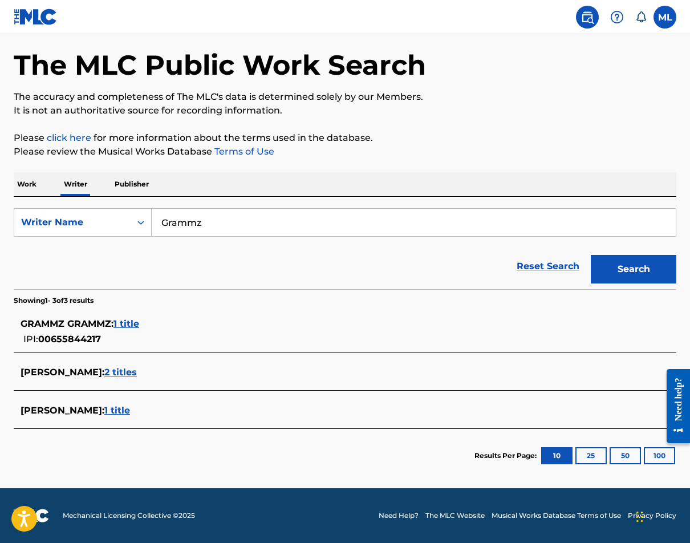
click at [127, 326] on span "1 title" at bounding box center [126, 323] width 26 height 11
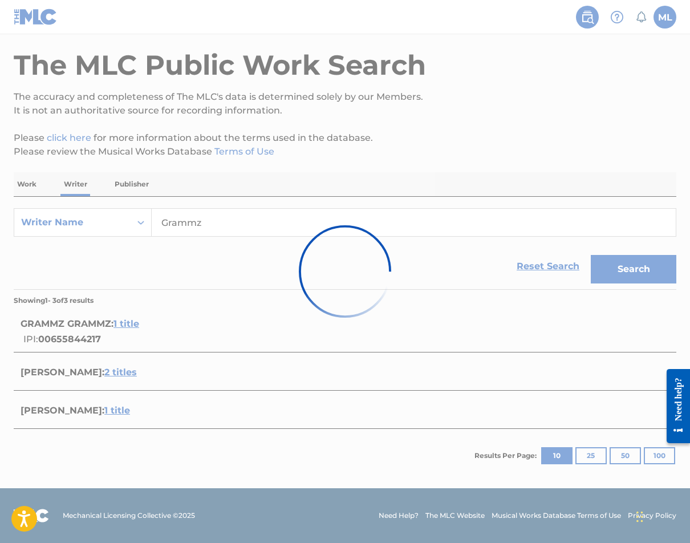
scroll to position [42, 0]
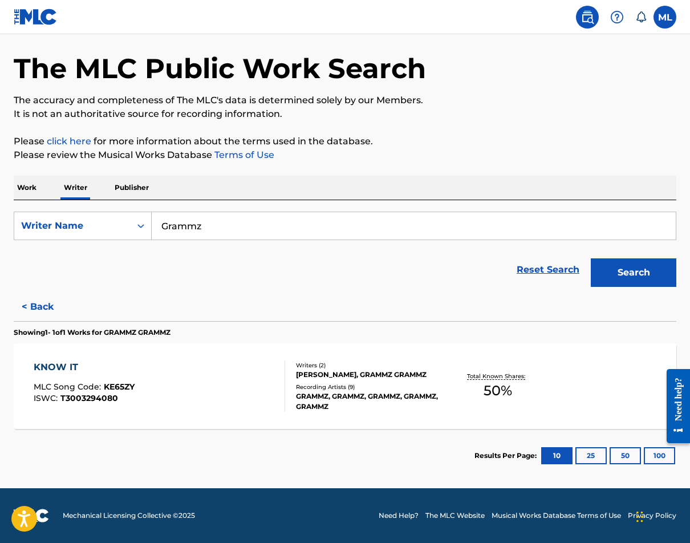
click at [342, 385] on div "Recording Artists ( 9 )" at bounding box center [369, 386] width 146 height 9
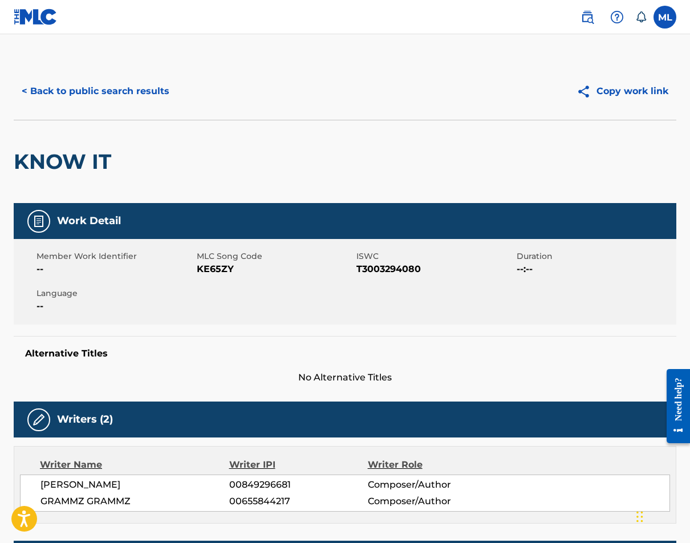
click at [75, 86] on button "< Back to public search results" at bounding box center [96, 91] width 164 height 28
